Goal: Navigation & Orientation: Find specific page/section

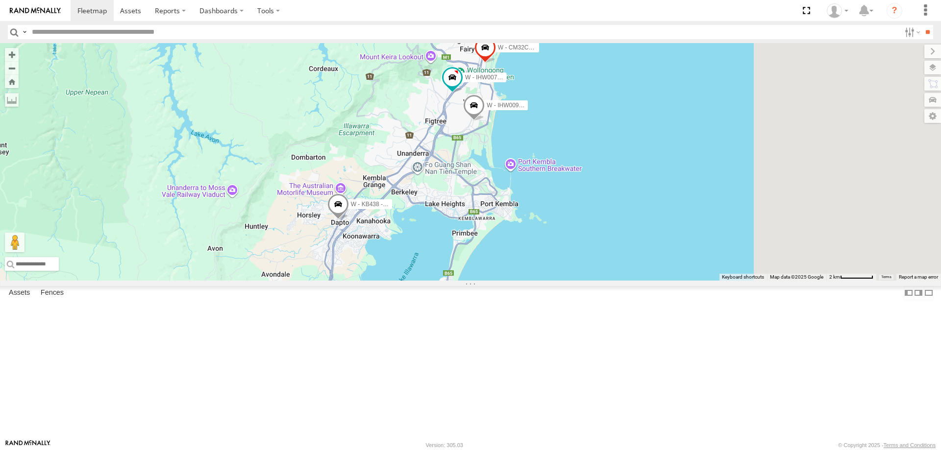
drag, startPoint x: 688, startPoint y: 283, endPoint x: 471, endPoint y: 302, distance: 218.0
click at [471, 281] on div "W - KB438 - Navarone Darjani W - CN51ES - Cameron Ashby W - IHW009 - Geoff Coop…" at bounding box center [470, 162] width 941 height 238
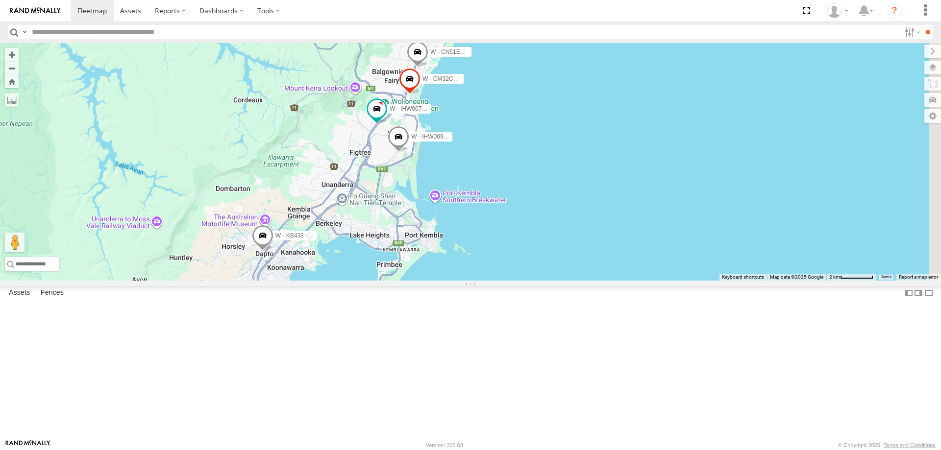
drag, startPoint x: 558, startPoint y: 212, endPoint x: 561, endPoint y: 247, distance: 34.5
click at [561, 247] on div "W - KB438 - Navarone Darjani W - CN51ES - Cameron Ashby W - IHW009 - Geoff Coop…" at bounding box center [470, 162] width 941 height 238
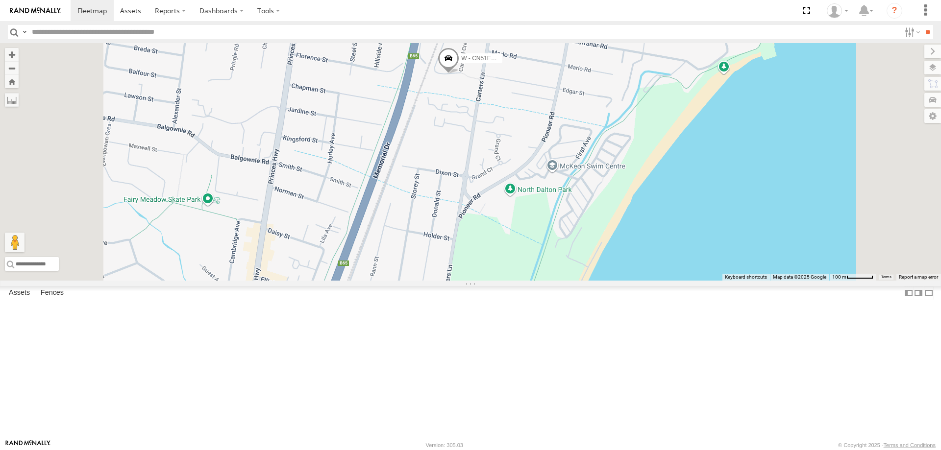
drag, startPoint x: 551, startPoint y: 283, endPoint x: 553, endPoint y: 262, distance: 21.7
click at [553, 262] on div "W - CN51ES - [PERSON_NAME]" at bounding box center [470, 162] width 941 height 238
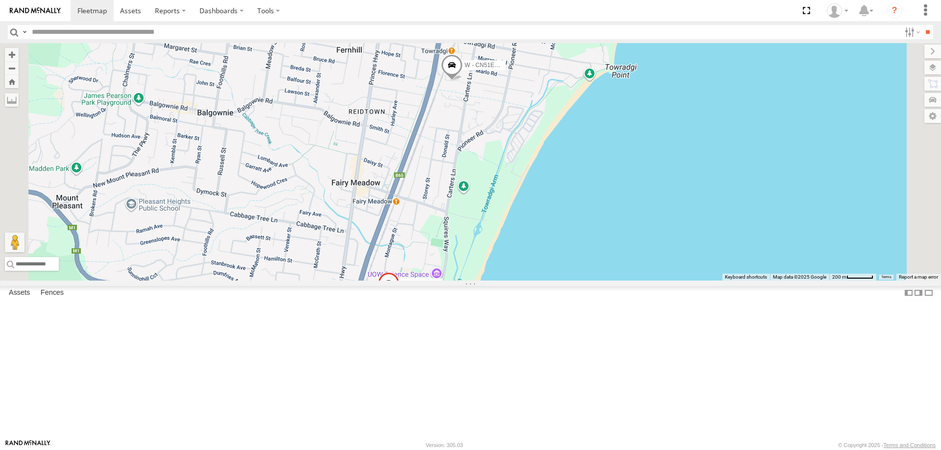
drag, startPoint x: 532, startPoint y: 320, endPoint x: 551, endPoint y: 260, distance: 62.8
click at [551, 259] on div "W - CN51ES - Cameron Ashby W - CM32CA - Transit" at bounding box center [470, 162] width 941 height 238
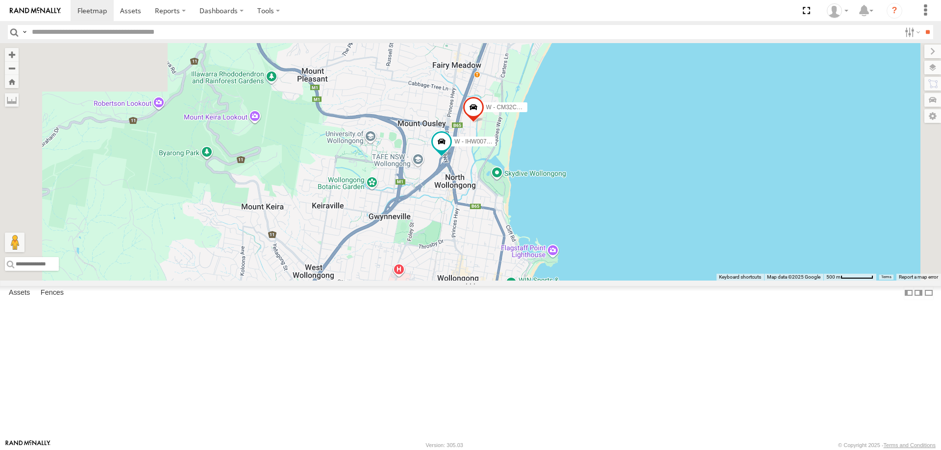
drag, startPoint x: 591, startPoint y: 253, endPoint x: 607, endPoint y: 213, distance: 42.7
click at [607, 215] on div "W - CN51ES - Cameron Ashby W - CM32CA - Transit W - IHW007 - Paul Whatman" at bounding box center [470, 162] width 941 height 238
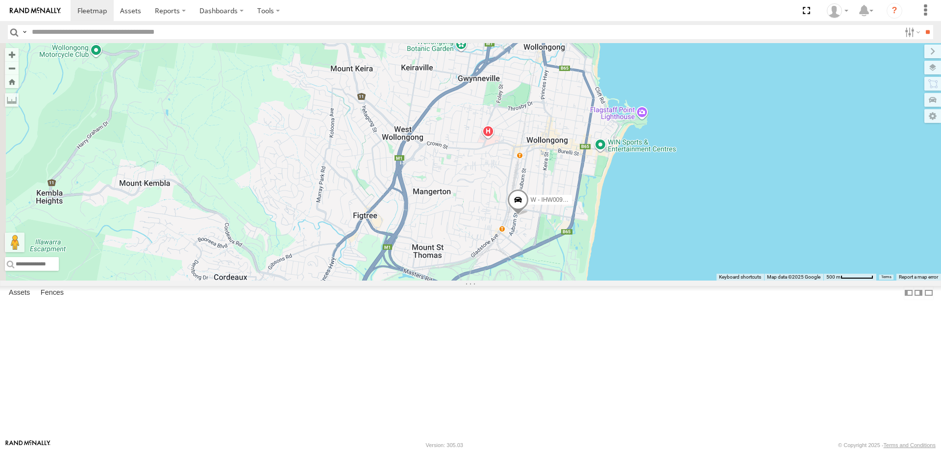
drag, startPoint x: 551, startPoint y: 309, endPoint x: 567, endPoint y: 296, distance: 20.5
click at [567, 281] on div "W - CN51ES - Cameron Ashby W - CM32CA - Transit W - IHW007 - Paul Whatman W - I…" at bounding box center [470, 162] width 941 height 238
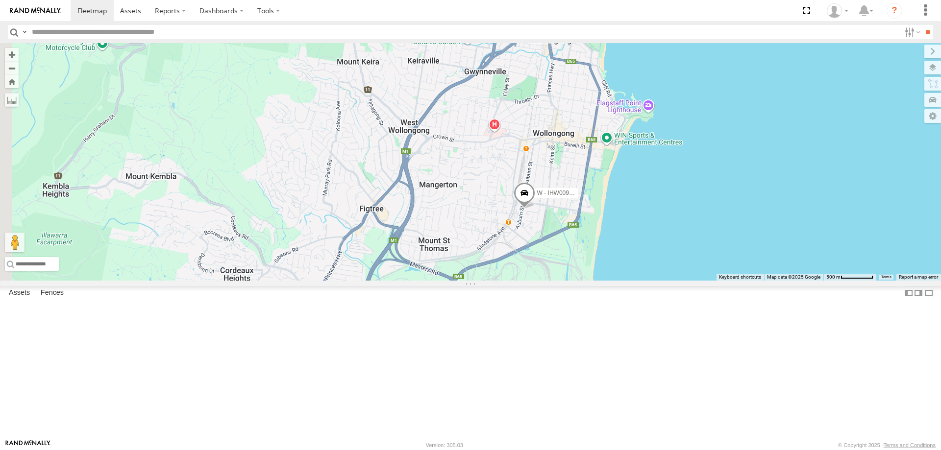
drag, startPoint x: 521, startPoint y: 354, endPoint x: 532, endPoint y: 308, distance: 47.9
click at [532, 281] on div "W - CN51ES - Cameron Ashby W - CM32CA - Transit W - IHW007 - Paul Whatman W - I…" at bounding box center [470, 162] width 941 height 238
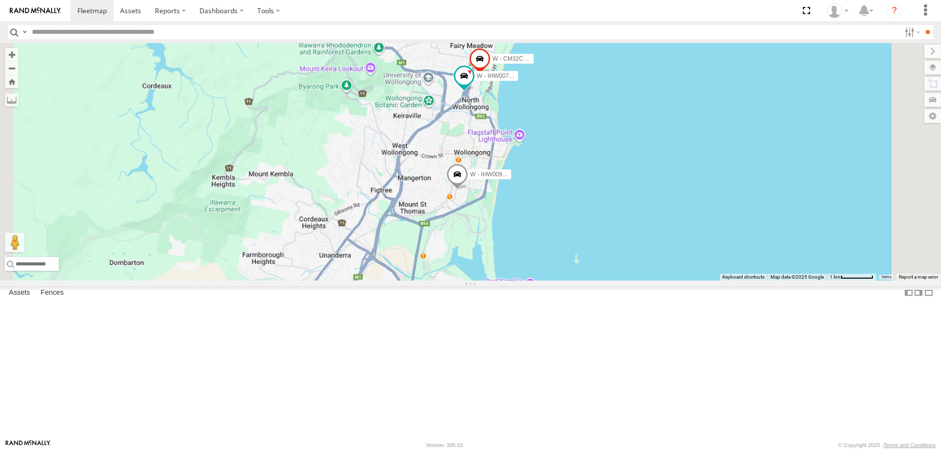
drag, startPoint x: 493, startPoint y: 329, endPoint x: 522, endPoint y: 287, distance: 51.1
click at [522, 281] on div "W - CN51ES - Cameron Ashby W - CM32CA - Transit W - IHW007 - Paul Whatman W - I…" at bounding box center [470, 162] width 941 height 238
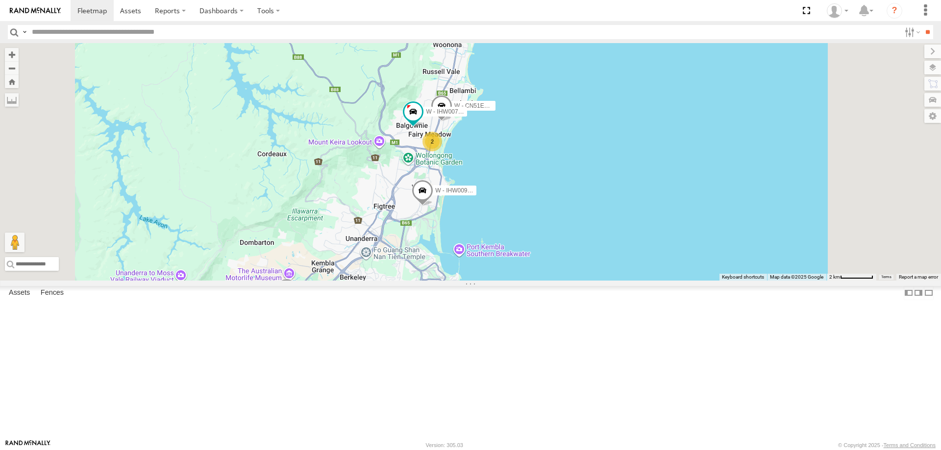
drag, startPoint x: 692, startPoint y: 206, endPoint x: 661, endPoint y: 282, distance: 81.8
click at [661, 281] on div "W - IHW009 - Geoff Cooper W - KB438 - Navarone Darjani W - CN51ES - Cameron Ash…" at bounding box center [470, 162] width 941 height 238
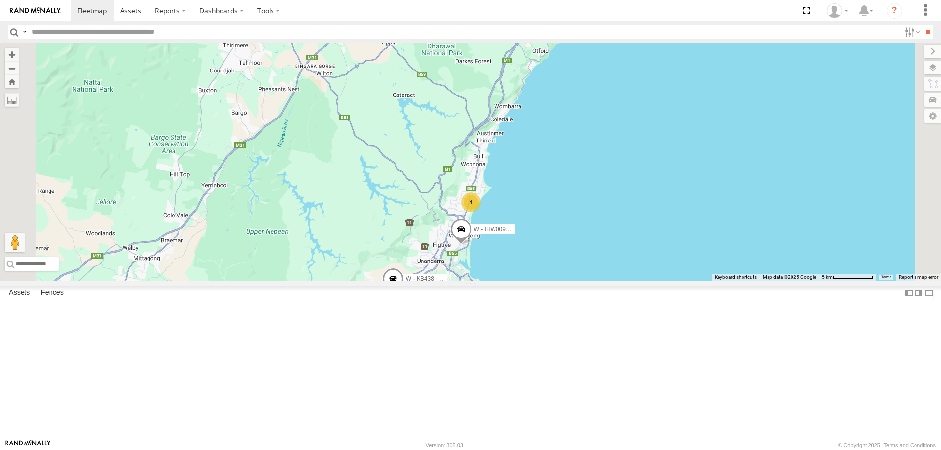
drag, startPoint x: 710, startPoint y: 293, endPoint x: 682, endPoint y: 273, distance: 34.7
click at [695, 262] on div "W - IHW009 - Geoff Cooper W - KB438 - Navarone Darjani 4 YHD56C - Samuel Fuimao…" at bounding box center [470, 162] width 941 height 238
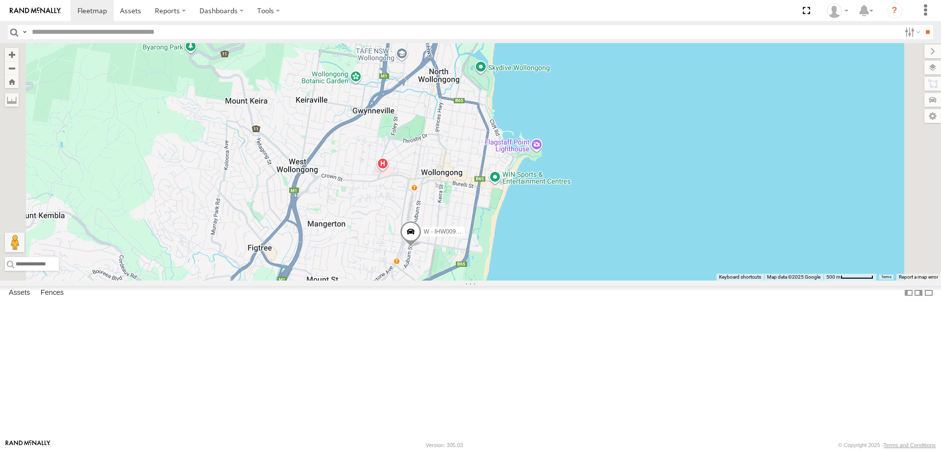
drag, startPoint x: 558, startPoint y: 260, endPoint x: 581, endPoint y: 216, distance: 49.8
click at [595, 175] on div "W - IHW009 - Geoff Cooper W - KB438 - Navarone Darjani YHD56C - Samuel Fuimaono…" at bounding box center [470, 162] width 941 height 238
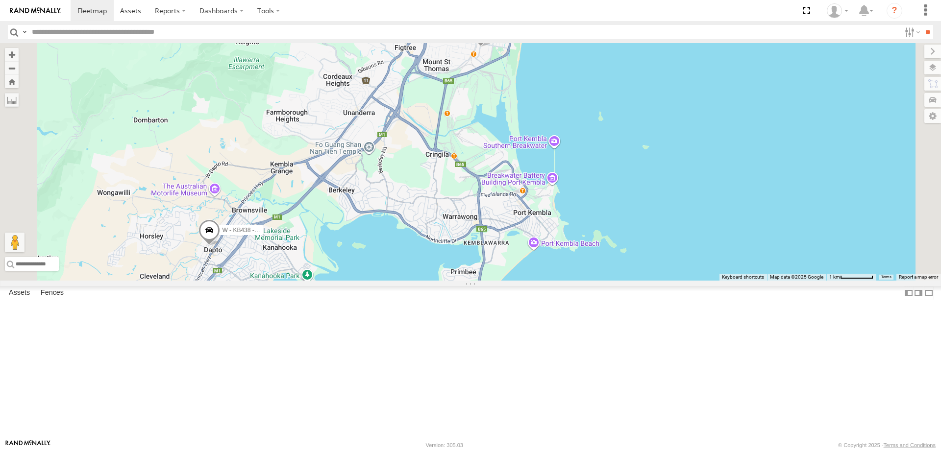
click at [486, 281] on div "W - IHW009 - Geoff Cooper W - KB438 - Navarone Darjani YHD56C - Samuel Fuimaono…" at bounding box center [470, 162] width 941 height 238
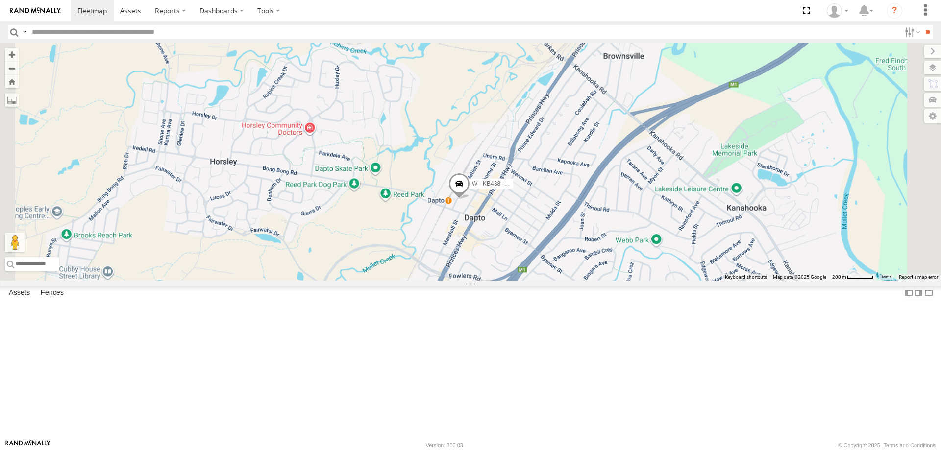
click at [606, 256] on div "W - KB438 - [PERSON_NAME]" at bounding box center [470, 162] width 941 height 238
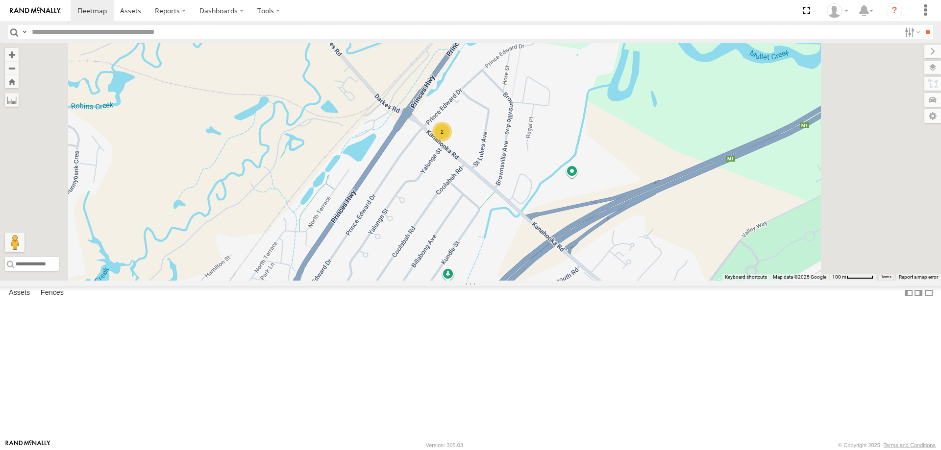
click at [452, 142] on div "2" at bounding box center [442, 132] width 20 height 20
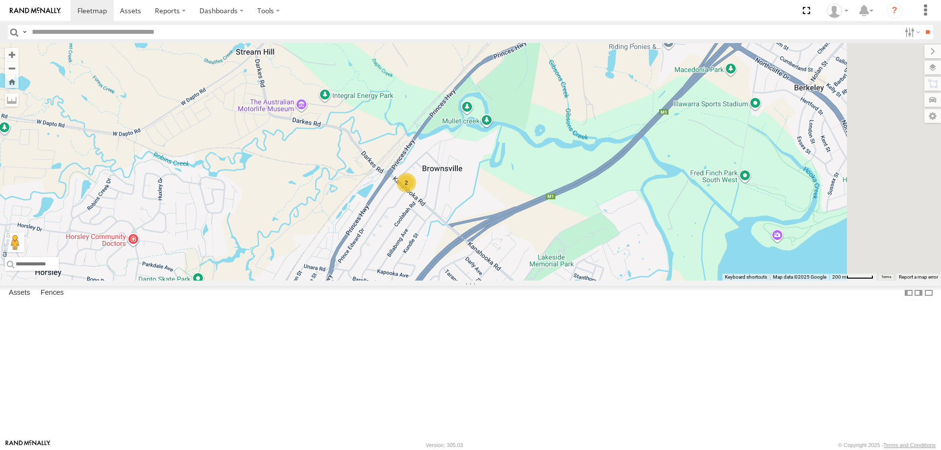
drag, startPoint x: 726, startPoint y: 280, endPoint x: 572, endPoint y: 247, distance: 157.9
click at [575, 249] on div "W - IHW009 - Geoff Cooper 2" at bounding box center [470, 162] width 941 height 238
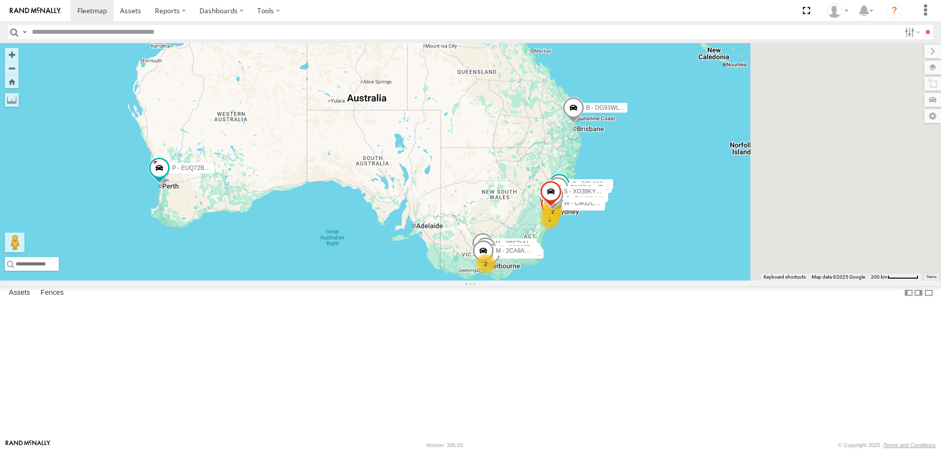
drag, startPoint x: 779, startPoint y: 274, endPoint x: 674, endPoint y: 309, distance: 110.4
click at [674, 281] on div "W - CN51ES - Cameron Ashby P - 1HHV988 - Kalu Taw S - CQ32LY - Vincent Lanosga …" at bounding box center [470, 162] width 941 height 238
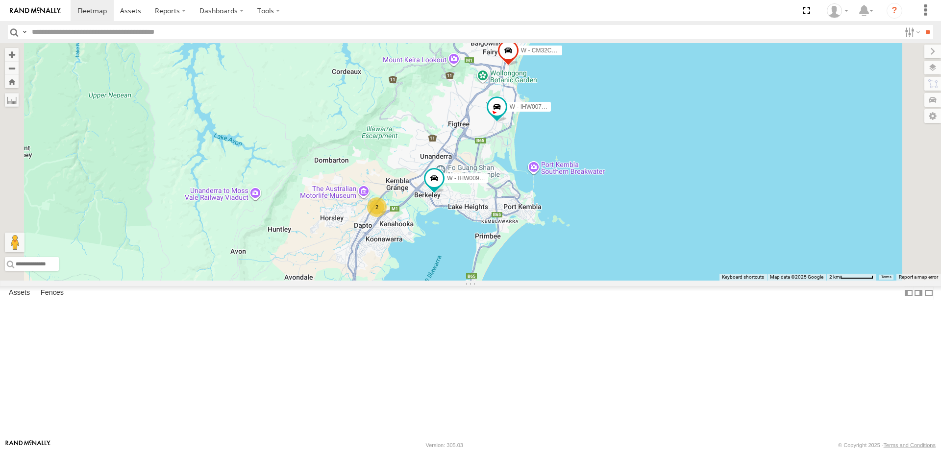
drag, startPoint x: 747, startPoint y: 244, endPoint x: 735, endPoint y: 310, distance: 67.3
click at [735, 281] on div "P - 1HHV988 - Kalu Taw S - CQ32LY - Vincent Lanosga C - FFZ14X- Ethan Hicks M -…" at bounding box center [470, 162] width 941 height 238
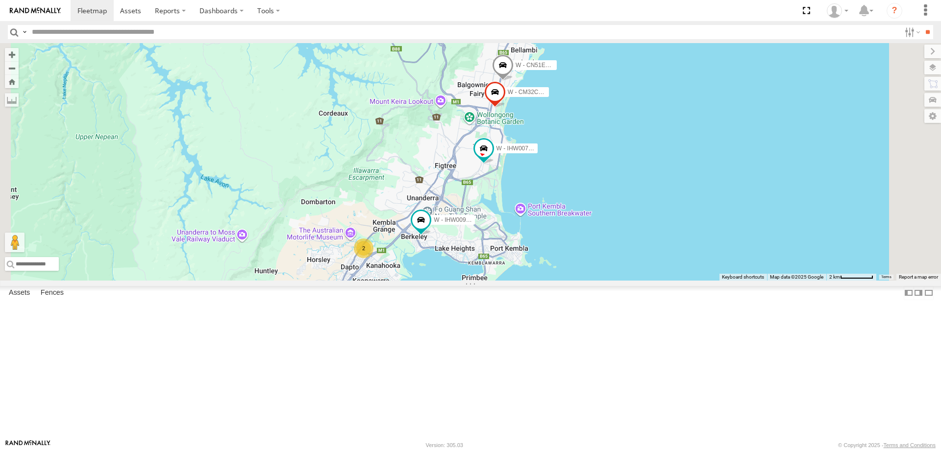
click at [705, 216] on div "P - 1HHV988 - Kalu Taw S - CQ32LY - Vincent Lanosga C - FFZ14X- Ethan Hicks M -…" at bounding box center [470, 162] width 941 height 238
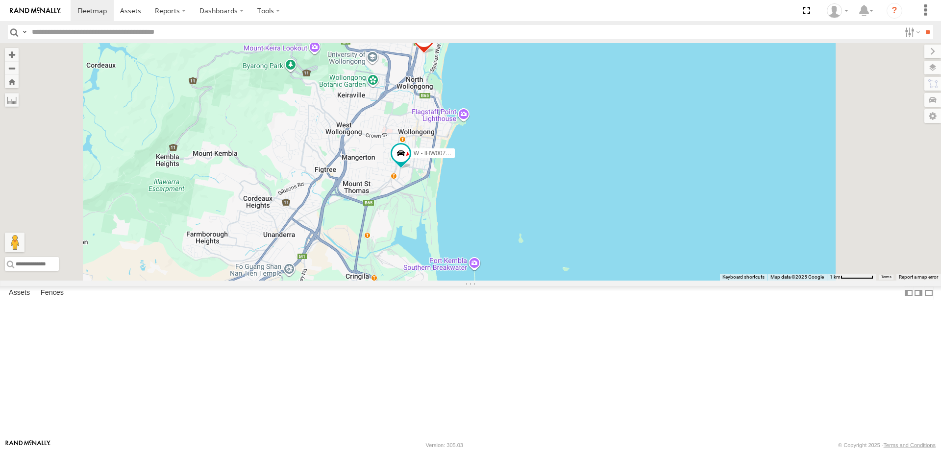
drag, startPoint x: 565, startPoint y: 298, endPoint x: 568, endPoint y: 293, distance: 6.4
click at [568, 281] on div "P - 1HHV988 - Kalu Taw S - CQ32LY - Vincent Lanosga C - FFZ14X- Ethan Hicks M -…" at bounding box center [470, 162] width 941 height 238
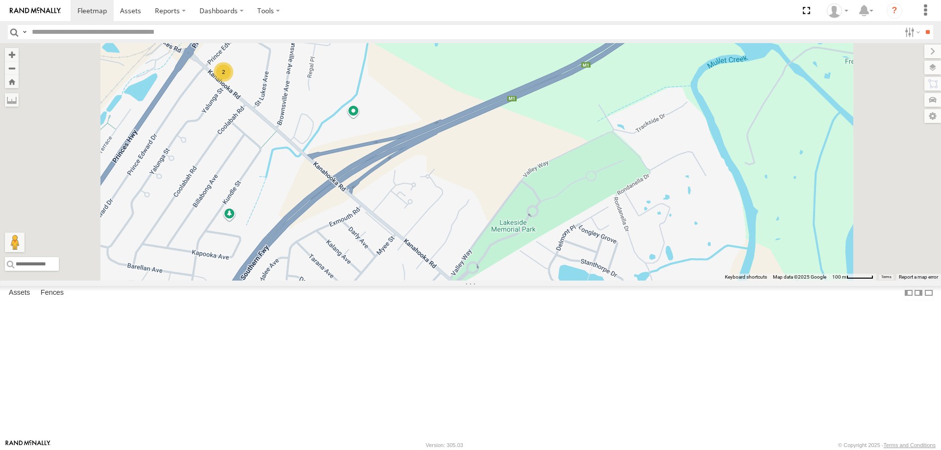
drag, startPoint x: 413, startPoint y: 144, endPoint x: 418, endPoint y: 172, distance: 28.3
click at [425, 172] on div "W - IHW009 - Geoff Cooper W - IHW007 - Paul Whatman 2" at bounding box center [470, 162] width 941 height 238
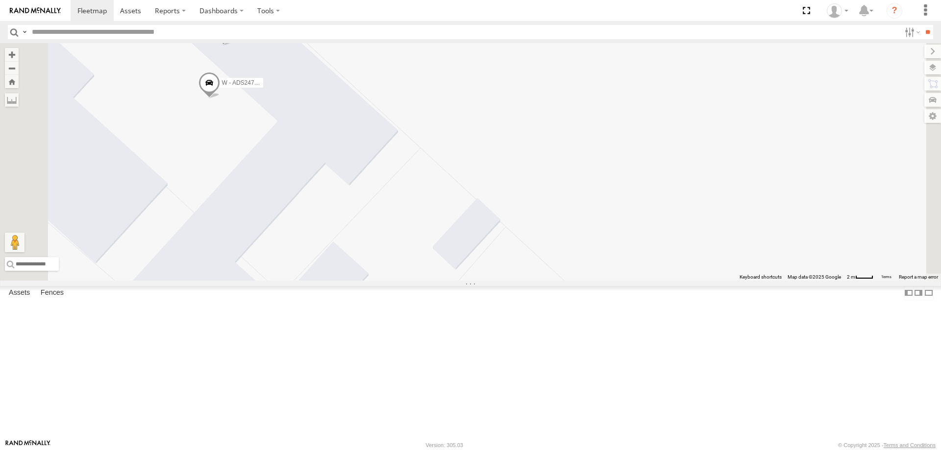
click at [220, 99] on span at bounding box center [209, 85] width 22 height 26
click at [223, 87] on label at bounding box center [212, 83] width 19 height 7
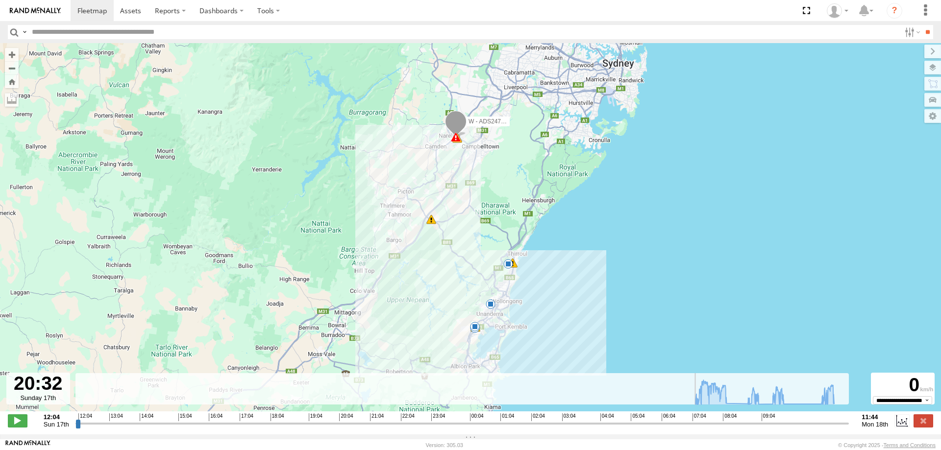
drag, startPoint x: 77, startPoint y: 428, endPoint x: 588, endPoint y: 278, distance: 532.3
type input "**********"
click at [358, 425] on input "range" at bounding box center [462, 423] width 774 height 9
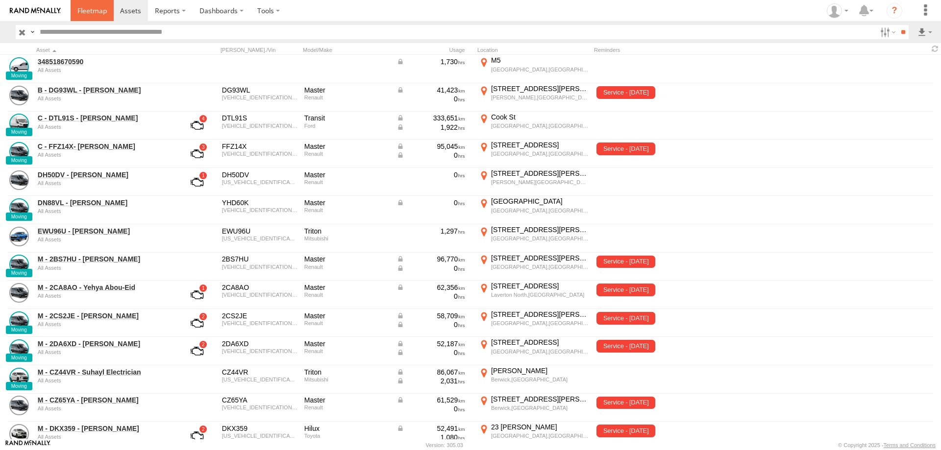
click at [83, 19] on link at bounding box center [92, 10] width 43 height 21
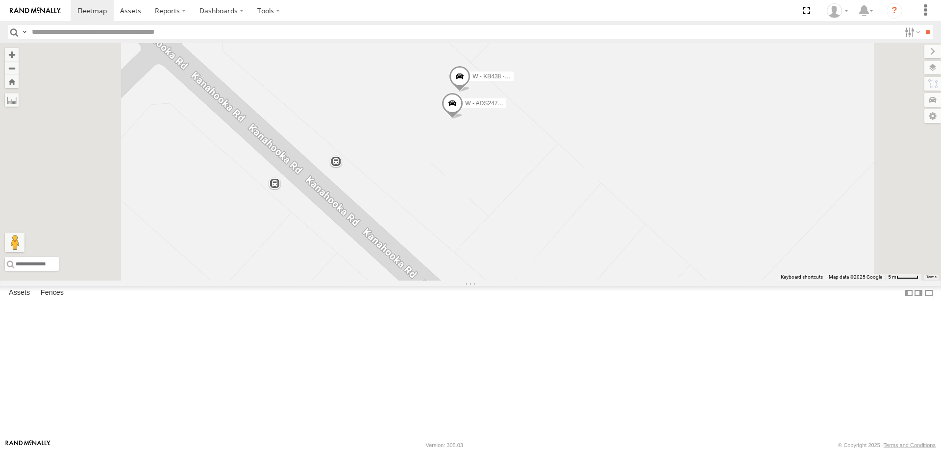
click at [463, 119] on span at bounding box center [453, 105] width 22 height 26
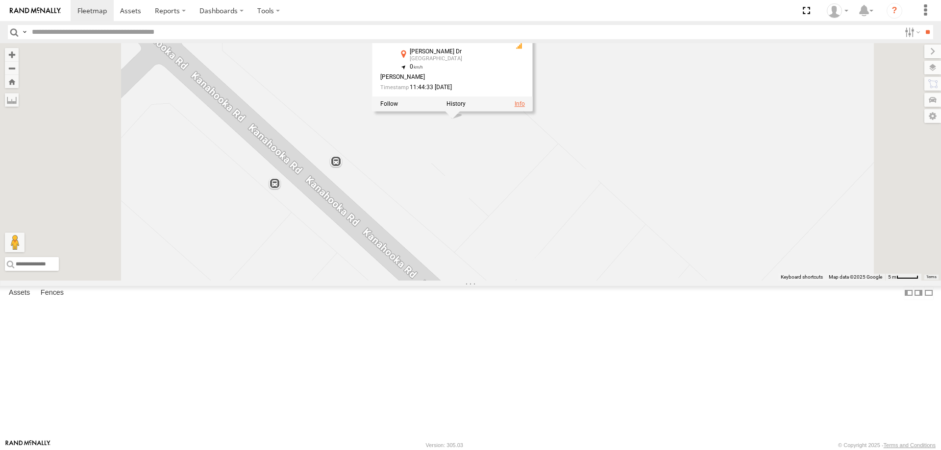
click at [525, 107] on link at bounding box center [520, 103] width 10 height 7
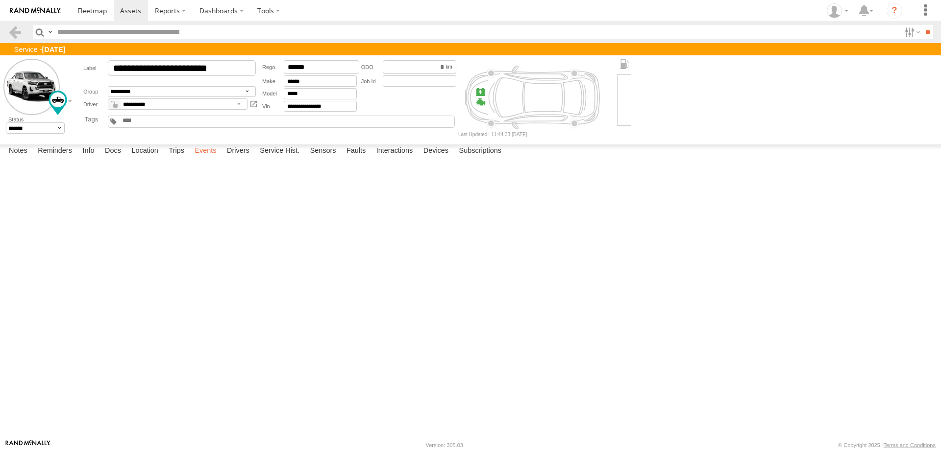
click at [204, 158] on label "Events" at bounding box center [205, 152] width 31 height 14
click at [172, 158] on label "Trips" at bounding box center [176, 152] width 25 height 14
click at [92, 6] on span at bounding box center [91, 10] width 29 height 9
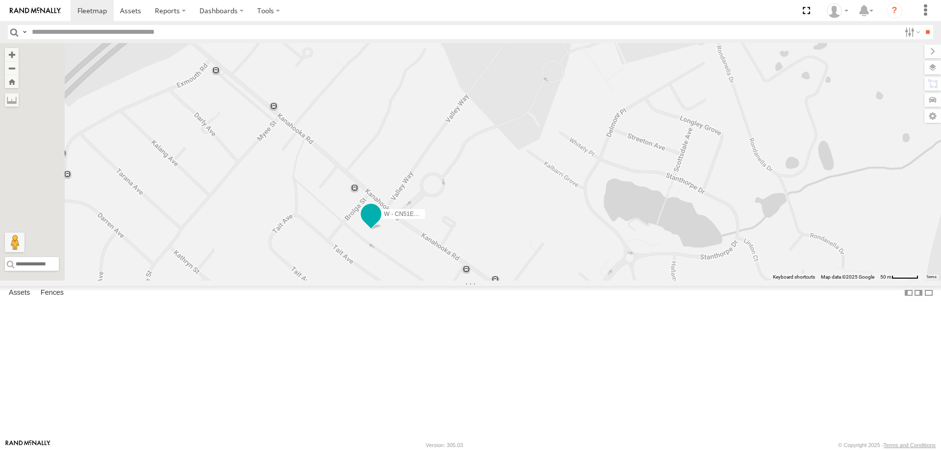
click at [380, 223] on span at bounding box center [371, 214] width 18 height 18
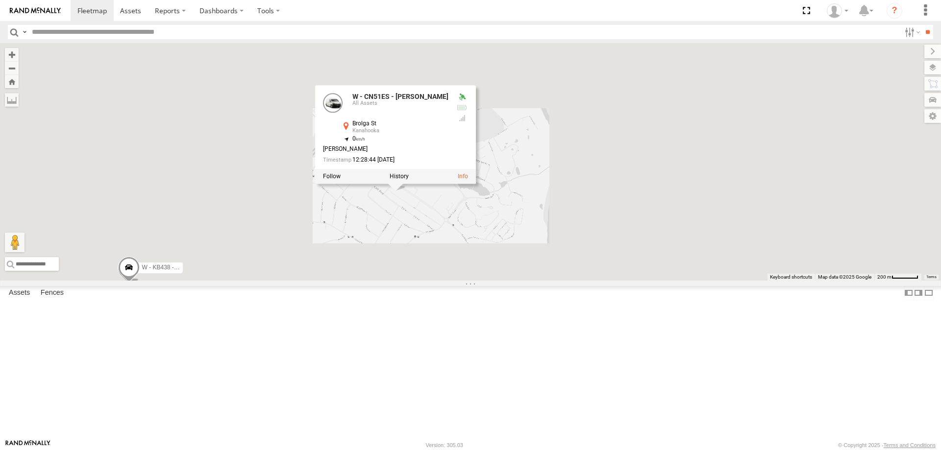
drag, startPoint x: 668, startPoint y: 280, endPoint x: 647, endPoint y: 280, distance: 21.1
click at [663, 280] on div "B - DG93WL - Josh Fahd YHD56C - Samuel Fuimaono S - DXX35G - Matthew Markovic S…" at bounding box center [470, 162] width 941 height 238
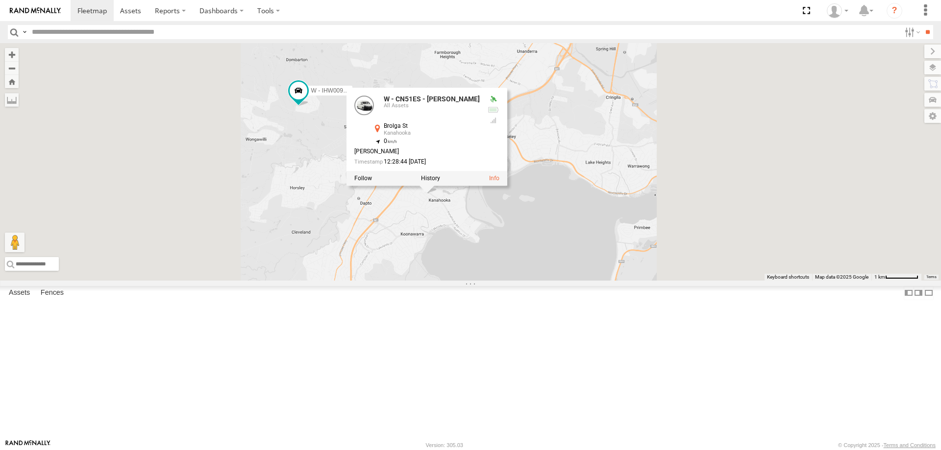
click at [740, 238] on div "B - DG93WL - Josh Fahd YHD56C - Samuel Fuimaono S - DXX35G - Matthew Markovic S…" at bounding box center [470, 162] width 941 height 238
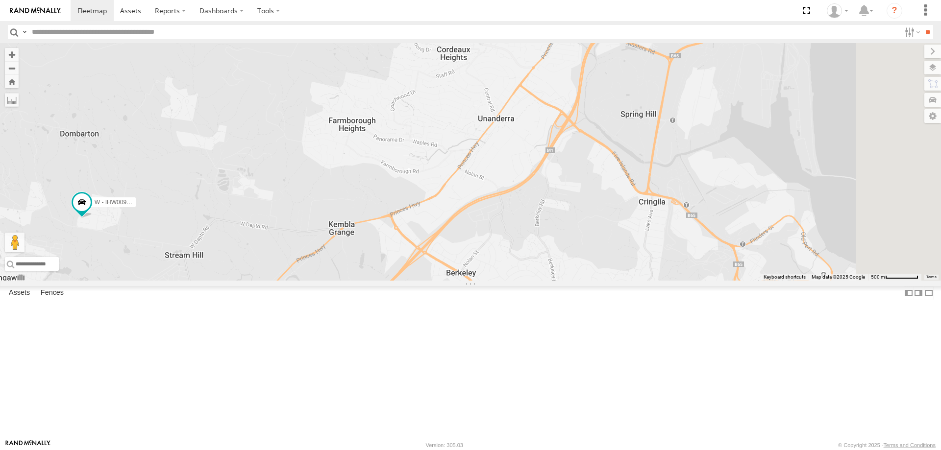
drag, startPoint x: 659, startPoint y: 179, endPoint x: 582, endPoint y: 285, distance: 131.6
click at [582, 281] on div "B - DG93WL - Josh Fahd YHD56C - Samuel Fuimaono S - DXX35G - Matthew Markovic S…" at bounding box center [470, 162] width 941 height 238
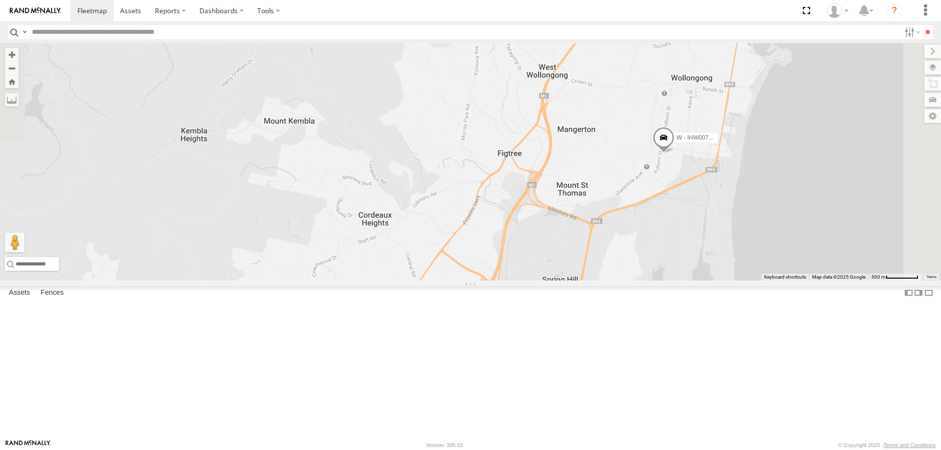
drag, startPoint x: 596, startPoint y: 327, endPoint x: 588, endPoint y: 354, distance: 28.4
click at [588, 281] on div "B - DG93WL - Josh Fahd YHD56C - Samuel Fuimaono S - DXX35G - Matthew Markovic S…" at bounding box center [470, 162] width 941 height 238
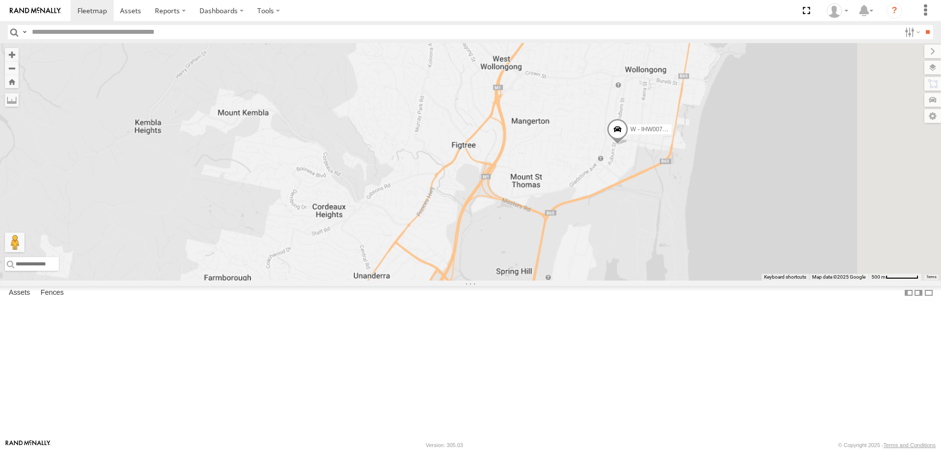
drag, startPoint x: 628, startPoint y: 305, endPoint x: 586, endPoint y: 163, distance: 147.8
click at [591, 171] on div "B - DG93WL - Josh Fahd YHD56C - Samuel Fuimaono S - DXX35G - Matthew Markovic S…" at bounding box center [470, 162] width 941 height 238
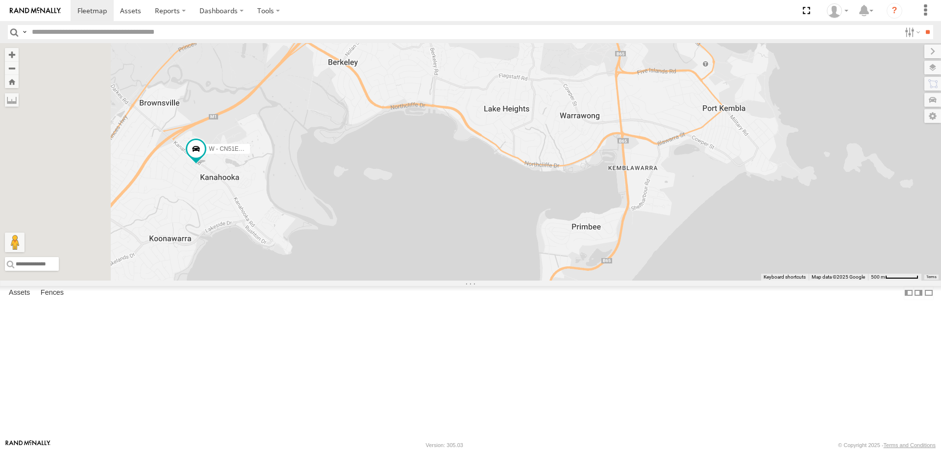
drag, startPoint x: 459, startPoint y: 238, endPoint x: 571, endPoint y: 260, distance: 114.5
click at [571, 260] on div "B - DG93WL - Josh Fahd YHD56C - Samuel Fuimaono S - DXX35G - Matthew Markovic S…" at bounding box center [470, 162] width 941 height 238
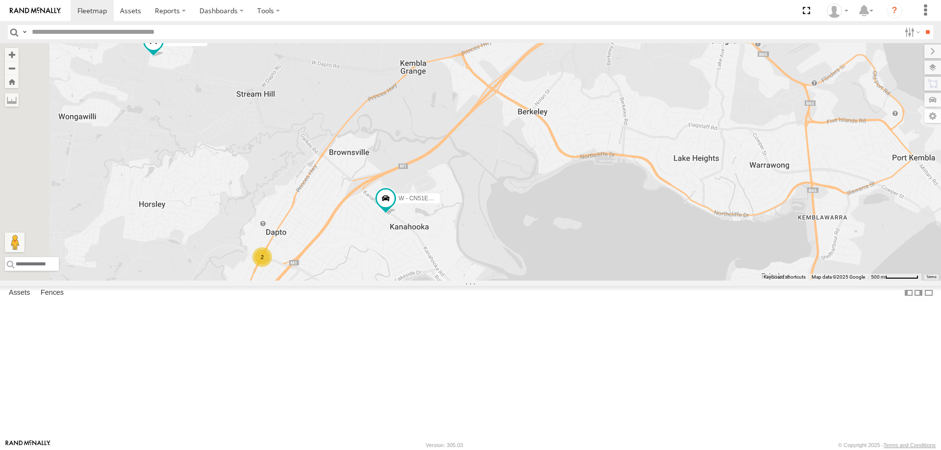
drag, startPoint x: 505, startPoint y: 337, endPoint x: 513, endPoint y: 336, distance: 8.0
click at [513, 281] on div "B - DG93WL - Josh Fahd YHD56C - Samuel Fuimaono S - DXX35G - Matthew Markovic S…" at bounding box center [470, 162] width 941 height 238
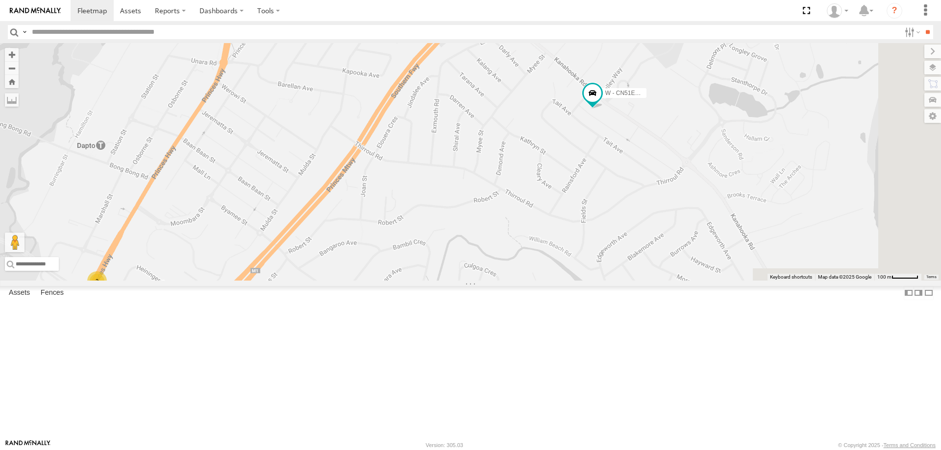
drag, startPoint x: 635, startPoint y: 225, endPoint x: 625, endPoint y: 229, distance: 10.6
click at [625, 229] on div "B - DG93WL - Josh Fahd YHD56C - Samuel Fuimaono S - DXX35G - Matthew Markovic S…" at bounding box center [470, 162] width 941 height 238
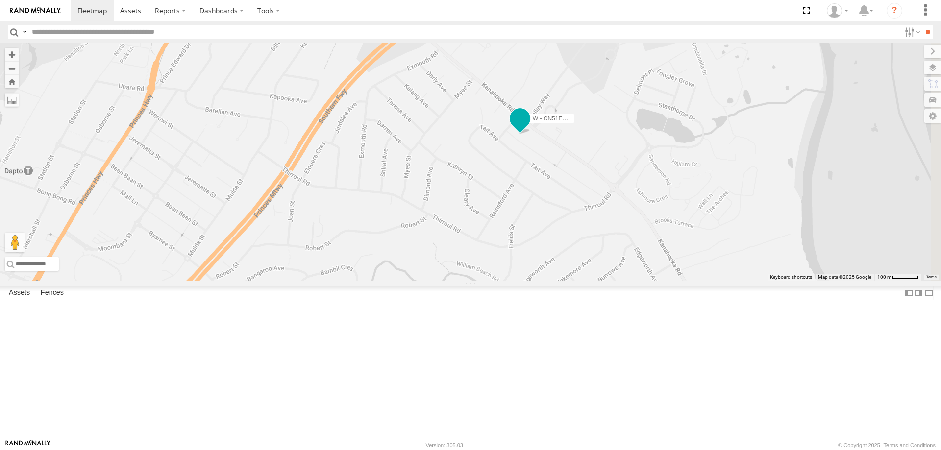
click at [529, 127] on span at bounding box center [520, 118] width 18 height 18
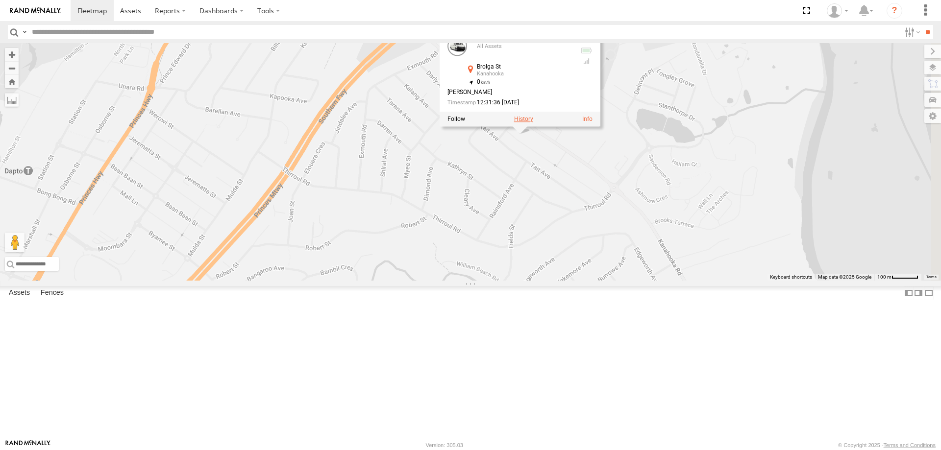
click at [533, 123] on label at bounding box center [523, 119] width 19 height 7
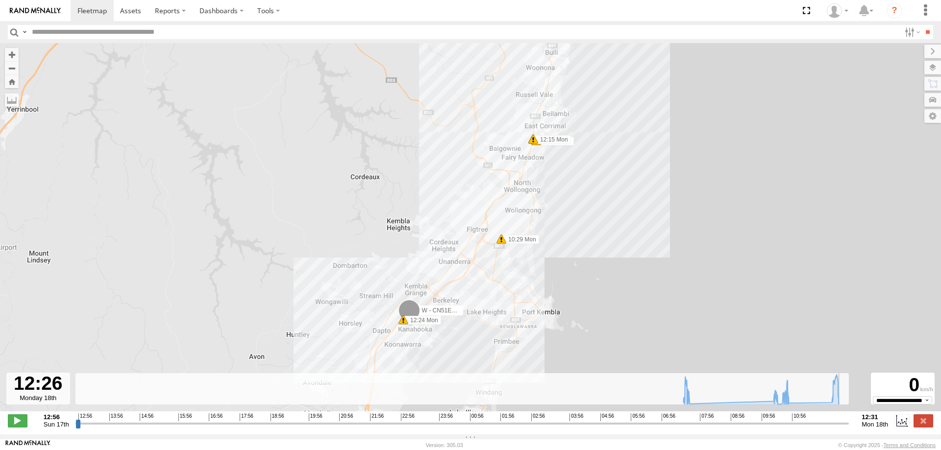
drag, startPoint x: 78, startPoint y: 428, endPoint x: 843, endPoint y: 430, distance: 765.1
type input "**********"
click at [843, 428] on input "range" at bounding box center [462, 423] width 774 height 9
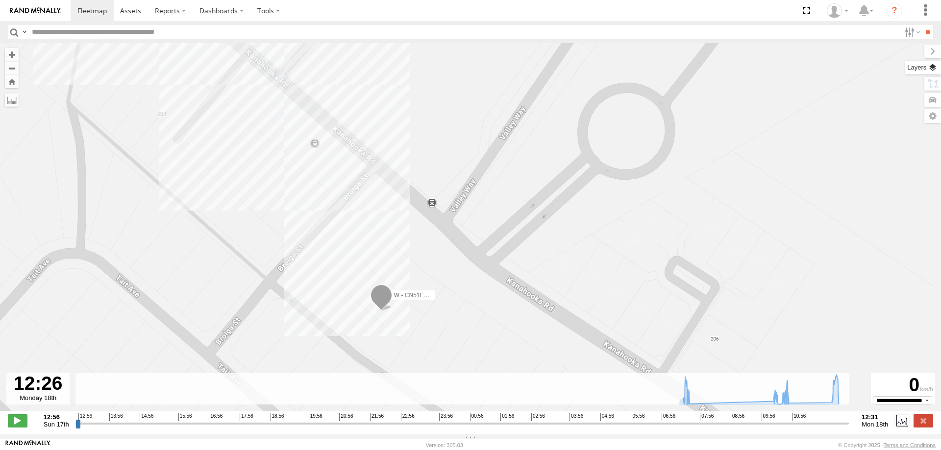
click at [935, 69] on label at bounding box center [923, 68] width 36 height 14
click at [0, 0] on label at bounding box center [0, 0] width 0 height 0
click at [0, 0] on span "Satellite" at bounding box center [0, 0] width 0 height 0
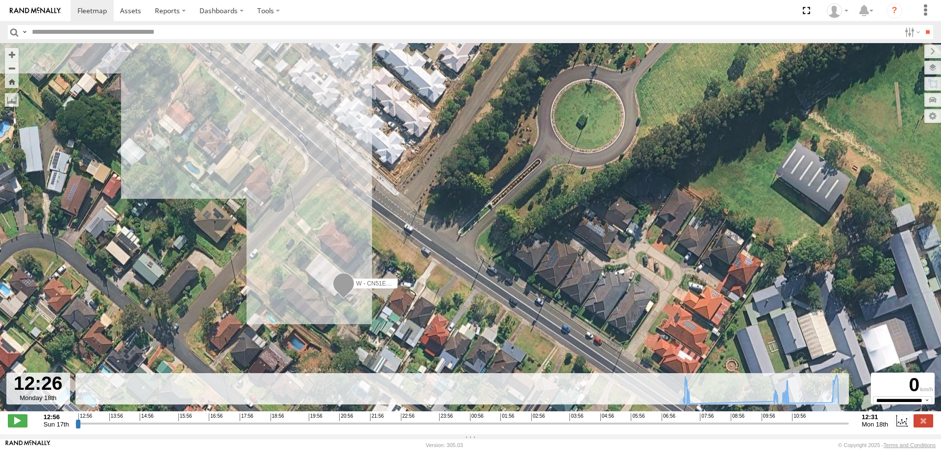
click at [0, 0] on span "Roadmap" at bounding box center [0, 0] width 0 height 0
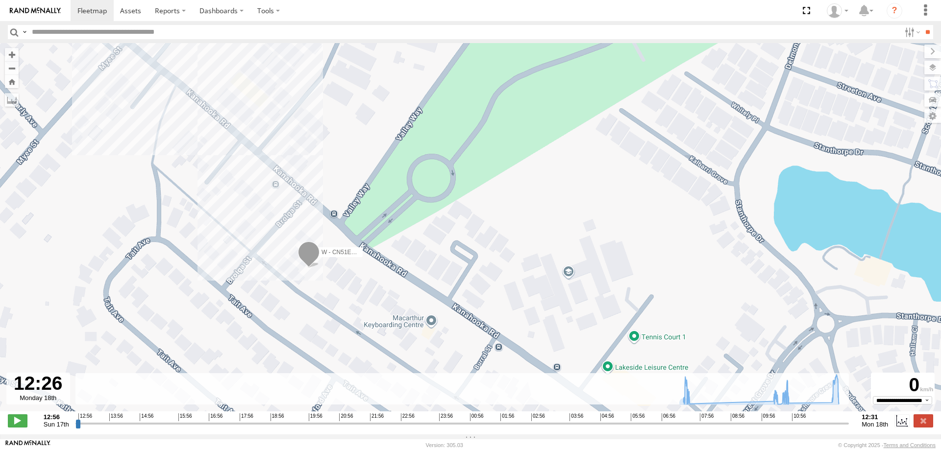
click at [0, 0] on span "Satellite" at bounding box center [0, 0] width 0 height 0
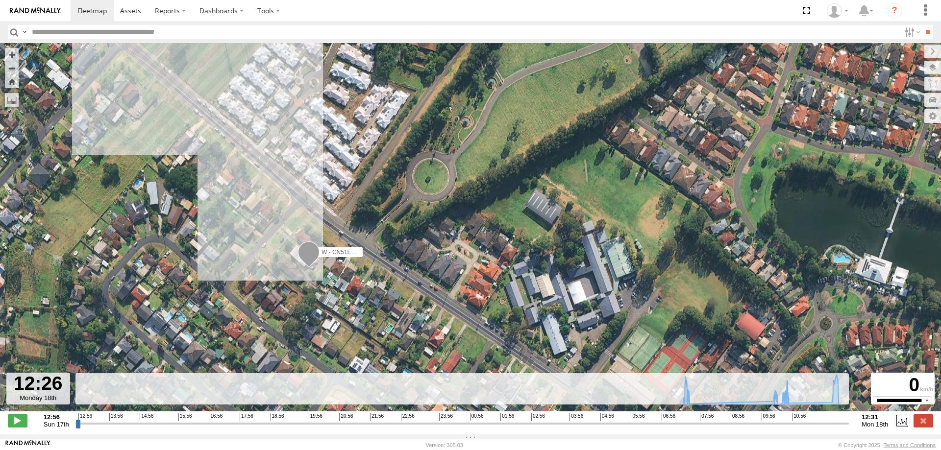
click at [0, 0] on span "Roadmap" at bounding box center [0, 0] width 0 height 0
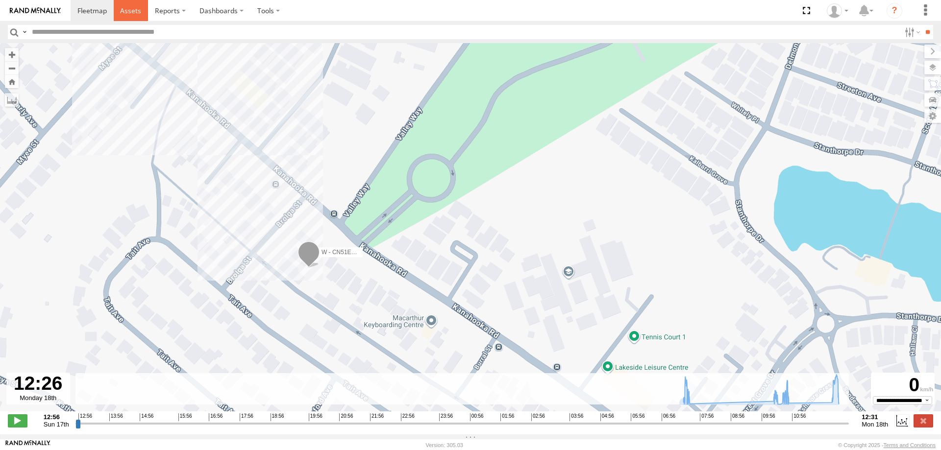
drag, startPoint x: 137, startPoint y: 15, endPoint x: 84, endPoint y: 14, distance: 52.9
click at [136, 15] on span at bounding box center [130, 10] width 21 height 9
click at [79, 13] on span at bounding box center [91, 10] width 29 height 9
